Goal: Transaction & Acquisition: Purchase product/service

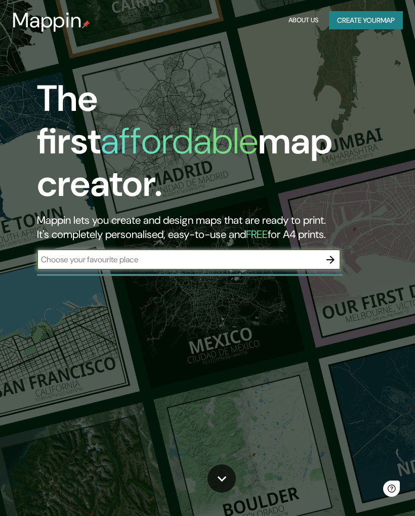
click at [84, 254] on input "text" at bounding box center [179, 260] width 284 height 12
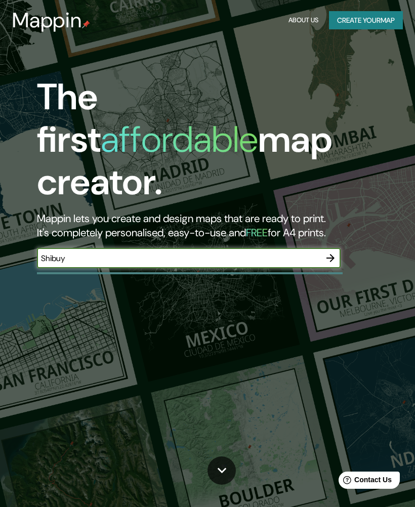
type input "Shibuya"
click at [328, 252] on icon "button" at bounding box center [331, 258] width 12 height 12
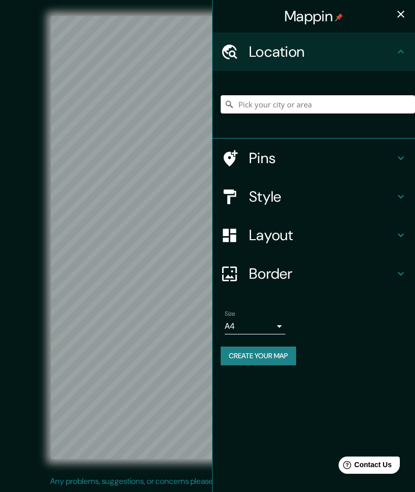
click at [370, 100] on input "Pick your city or area" at bounding box center [318, 104] width 194 height 18
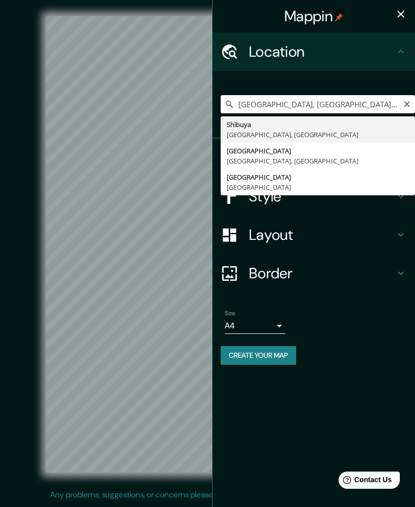
type input "[GEOGRAPHIC_DATA], [GEOGRAPHIC_DATA], [GEOGRAPHIC_DATA]"
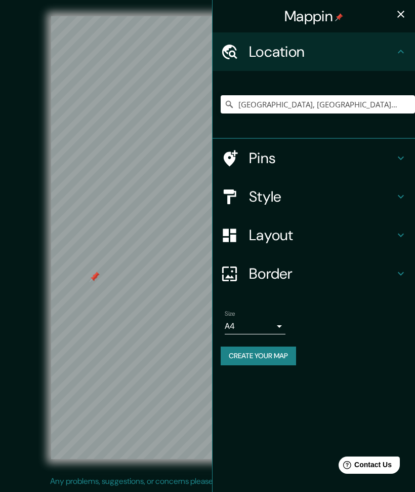
click at [400, 157] on icon at bounding box center [401, 158] width 12 height 12
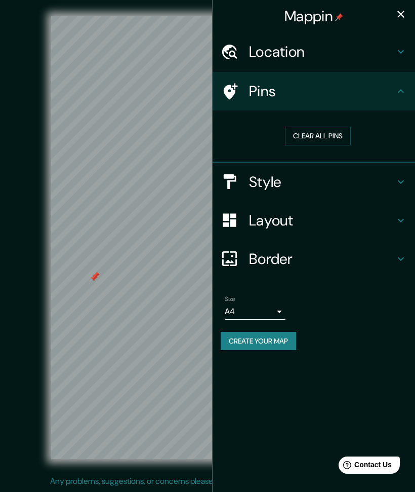
click at [335, 136] on button "Clear all pins" at bounding box center [318, 136] width 66 height 19
click at [370, 185] on h4 "Style" at bounding box center [322, 182] width 146 height 18
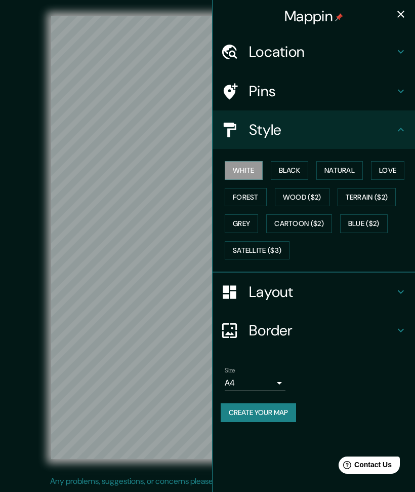
click at [292, 170] on button "Black" at bounding box center [290, 170] width 38 height 19
click at [244, 176] on button "White" at bounding box center [244, 170] width 38 height 19
click at [344, 168] on button "Natural" at bounding box center [339, 170] width 47 height 19
click at [248, 174] on button "White" at bounding box center [244, 170] width 38 height 19
click at [254, 201] on button "Forest" at bounding box center [246, 197] width 42 height 19
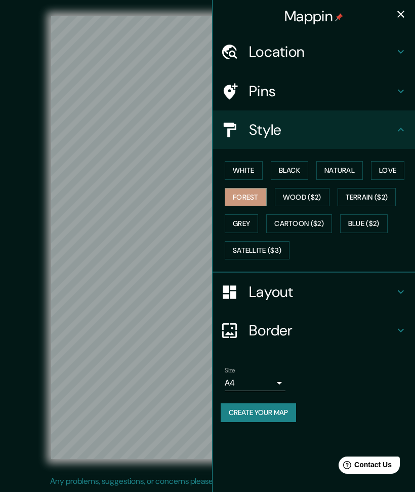
click at [248, 176] on button "White" at bounding box center [244, 170] width 38 height 19
click at [249, 218] on button "Grey" at bounding box center [241, 223] width 33 height 19
click at [305, 218] on button "Cartoon ($2)" at bounding box center [299, 223] width 66 height 19
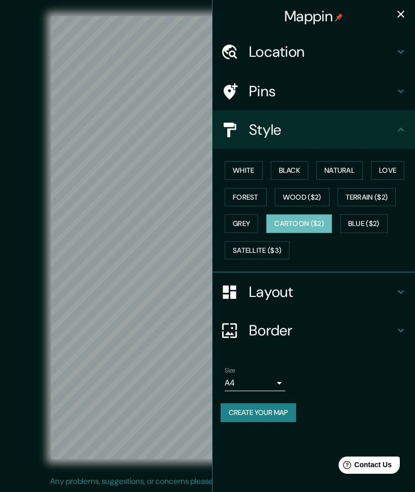
click at [245, 175] on button "White" at bounding box center [244, 170] width 38 height 19
click at [279, 283] on h4 "Layout" at bounding box center [322, 292] width 146 height 18
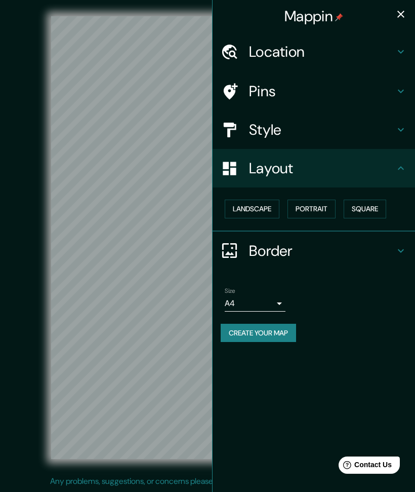
click at [262, 207] on button "Landscape" at bounding box center [252, 208] width 55 height 19
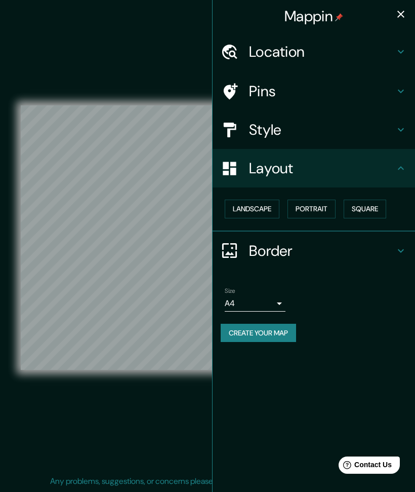
click at [313, 208] on button "Portrait" at bounding box center [312, 208] width 48 height 19
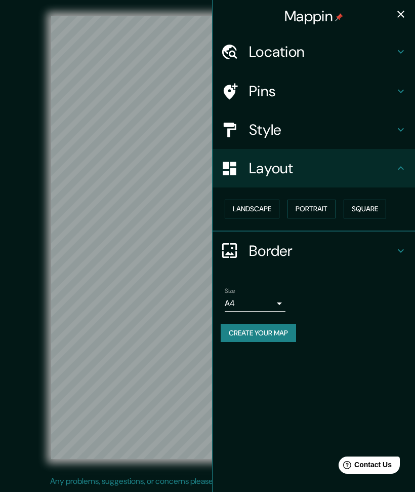
click at [379, 214] on button "Square" at bounding box center [365, 208] width 43 height 19
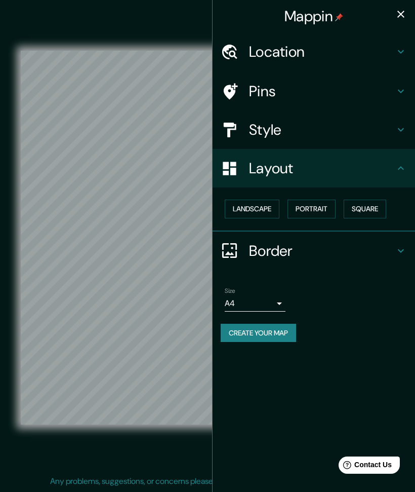
click at [326, 253] on h4 "Border" at bounding box center [322, 251] width 146 height 18
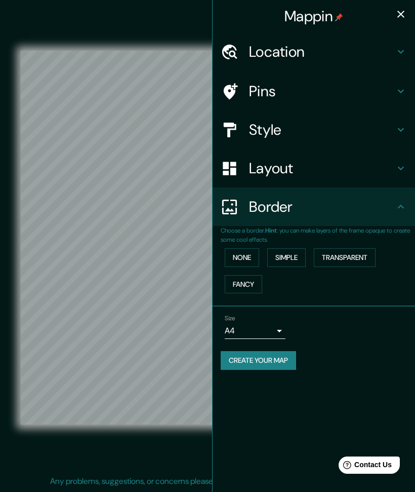
click at [290, 261] on button "Simple" at bounding box center [286, 257] width 38 height 19
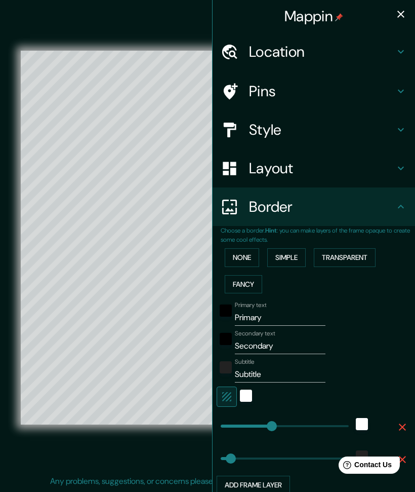
click at [368, 249] on button "Transparent" at bounding box center [345, 257] width 62 height 19
click at [253, 275] on button "Fancy" at bounding box center [243, 284] width 37 height 19
click at [249, 251] on button "None" at bounding box center [242, 257] width 34 height 19
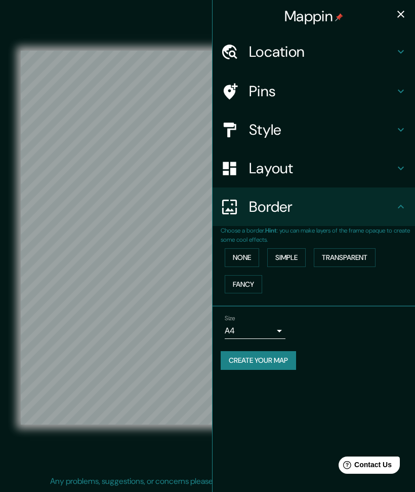
click at [278, 325] on body "Mappin Location [GEOGRAPHIC_DATA], [GEOGRAPHIC_DATA], [GEOGRAPHIC_DATA] Pins St…" at bounding box center [207, 246] width 415 height 492
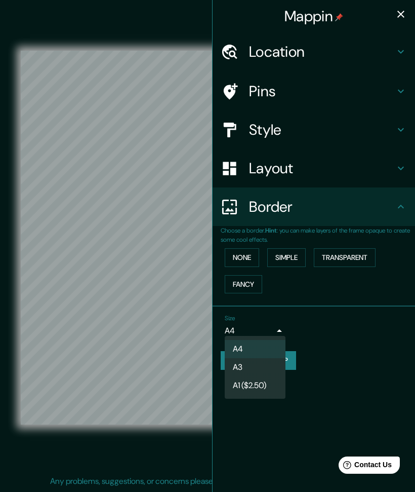
click at [264, 369] on li "A3" at bounding box center [255, 367] width 61 height 18
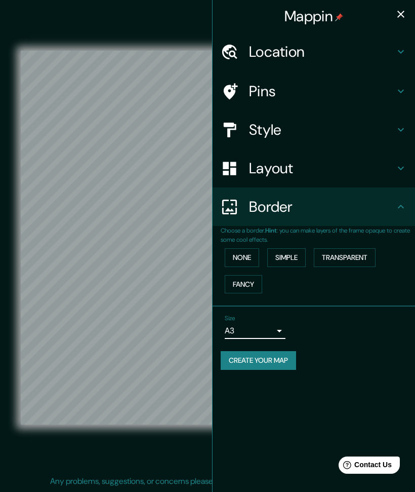
click at [286, 360] on button "Create your map" at bounding box center [258, 360] width 75 height 19
click at [277, 359] on button "Create your map" at bounding box center [258, 360] width 75 height 19
click at [397, 15] on icon "button" at bounding box center [401, 14] width 12 height 12
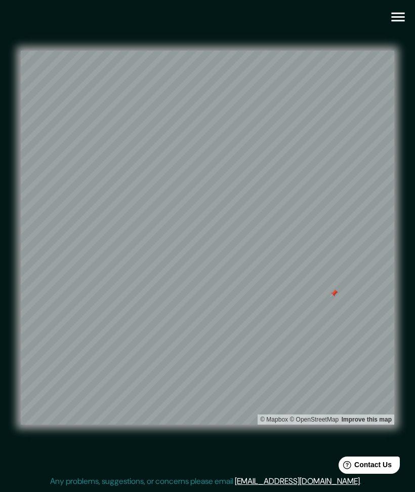
click at [337, 294] on div at bounding box center [334, 293] width 8 height 8
click at [394, 22] on icon "button" at bounding box center [398, 17] width 18 height 18
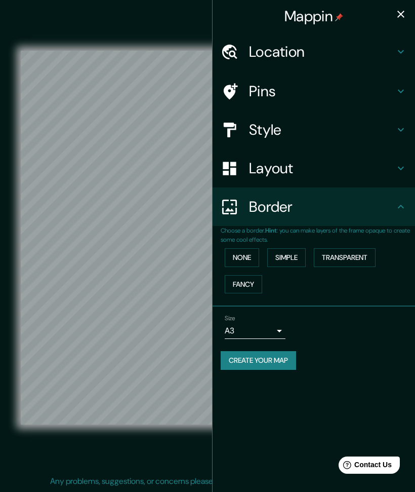
click at [283, 320] on body "Mappin Location [GEOGRAPHIC_DATA], [GEOGRAPHIC_DATA], [GEOGRAPHIC_DATA] Pins St…" at bounding box center [207, 246] width 415 height 492
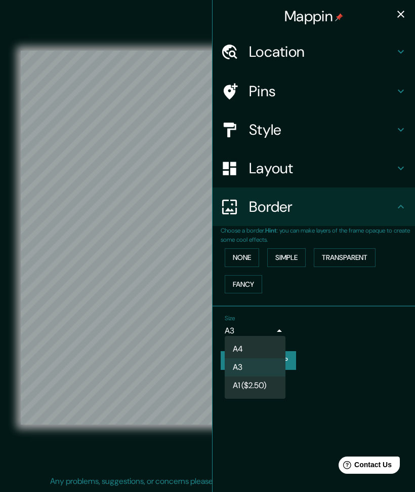
click at [316, 333] on div at bounding box center [207, 246] width 415 height 492
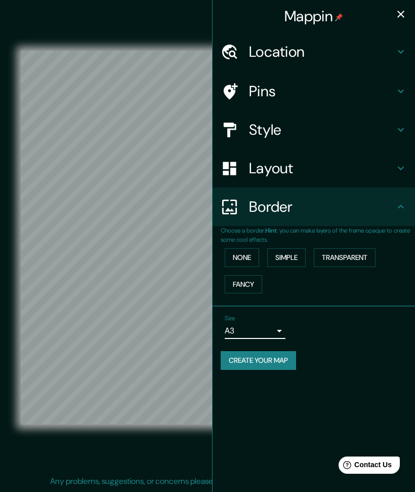
click at [166, 447] on div "© Mapbox © OpenStreetMap Improve this map" at bounding box center [208, 237] width 374 height 443
click at [402, 21] on button "button" at bounding box center [401, 14] width 20 height 20
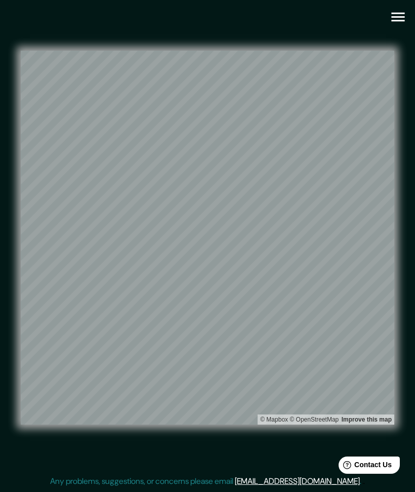
click at [397, 23] on icon "button" at bounding box center [398, 17] width 18 height 18
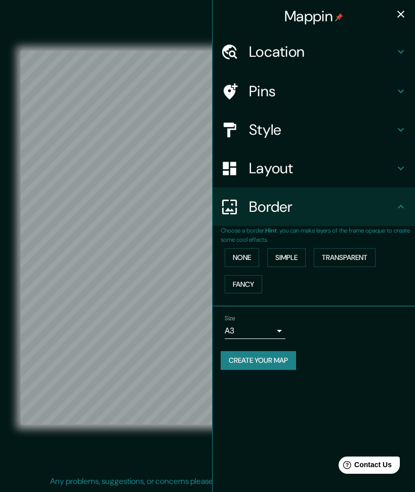
click at [271, 329] on body "Mappin Location [GEOGRAPHIC_DATA], [GEOGRAPHIC_DATA], [GEOGRAPHIC_DATA] Pins St…" at bounding box center [207, 246] width 415 height 492
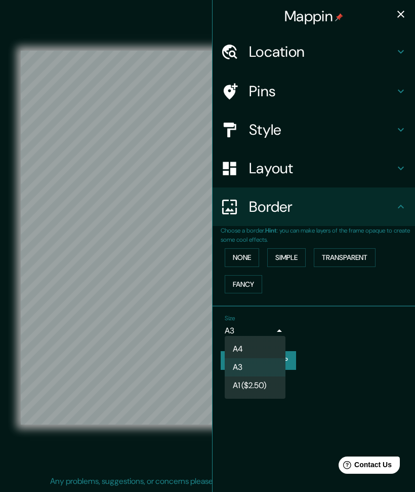
click at [266, 345] on li "A4" at bounding box center [255, 349] width 61 height 18
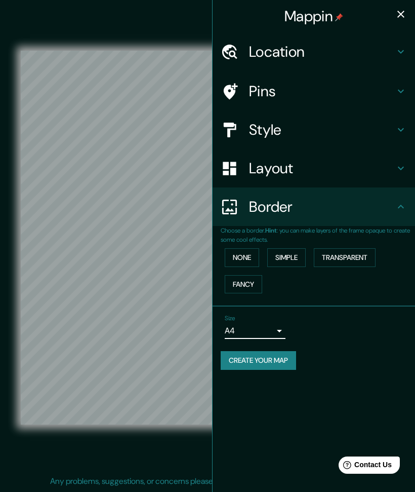
click at [286, 358] on button "Create your map" at bounding box center [258, 360] width 75 height 19
click at [281, 330] on body "Mappin Location [GEOGRAPHIC_DATA], [GEOGRAPHIC_DATA], [GEOGRAPHIC_DATA] Pins St…" at bounding box center [207, 246] width 415 height 492
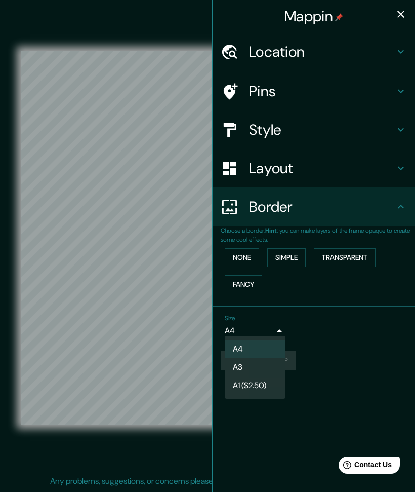
click at [265, 365] on li "A3" at bounding box center [255, 367] width 61 height 18
type input "a4"
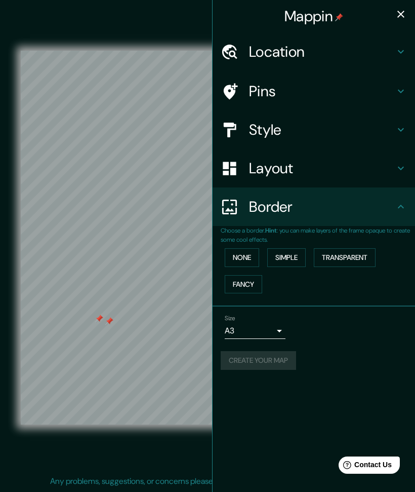
click at [399, 15] on icon "button" at bounding box center [401, 14] width 12 height 12
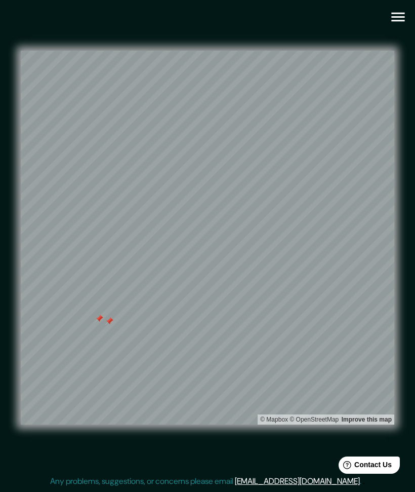
click at [398, 20] on icon "button" at bounding box center [397, 17] width 13 height 9
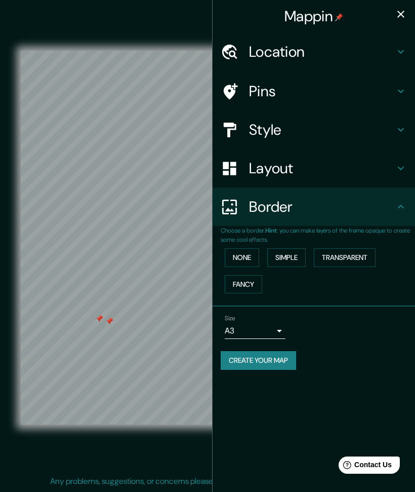
click at [396, 91] on icon at bounding box center [401, 91] width 12 height 12
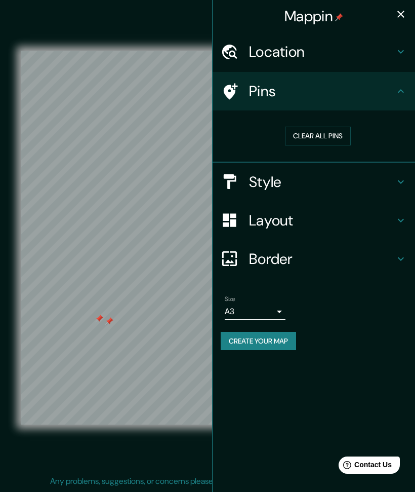
click at [338, 132] on button "Clear all pins" at bounding box center [318, 136] width 66 height 19
click at [399, 12] on icon "button" at bounding box center [400, 14] width 7 height 7
